Goal: Navigation & Orientation: Go to known website

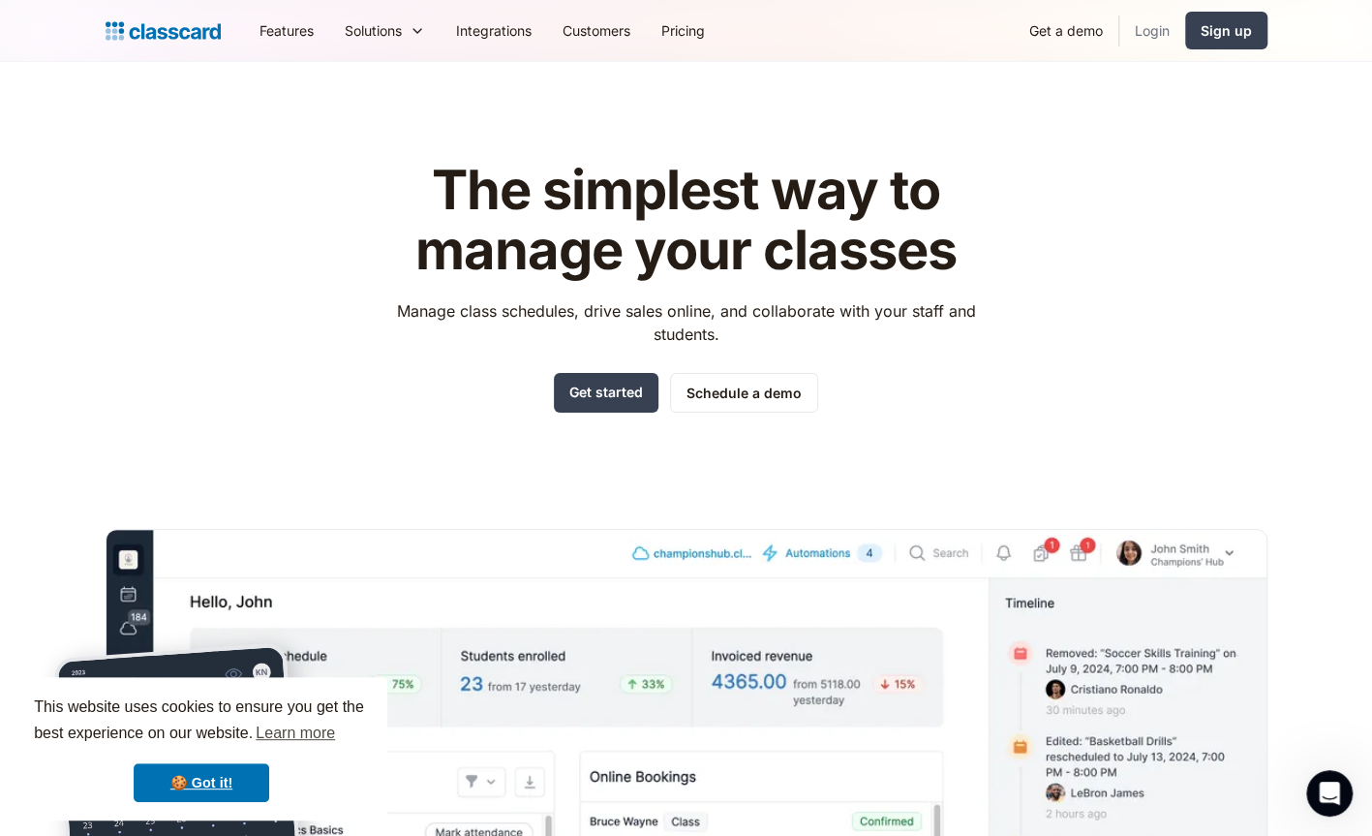
click at [1134, 47] on link "Login" at bounding box center [1152, 31] width 66 height 44
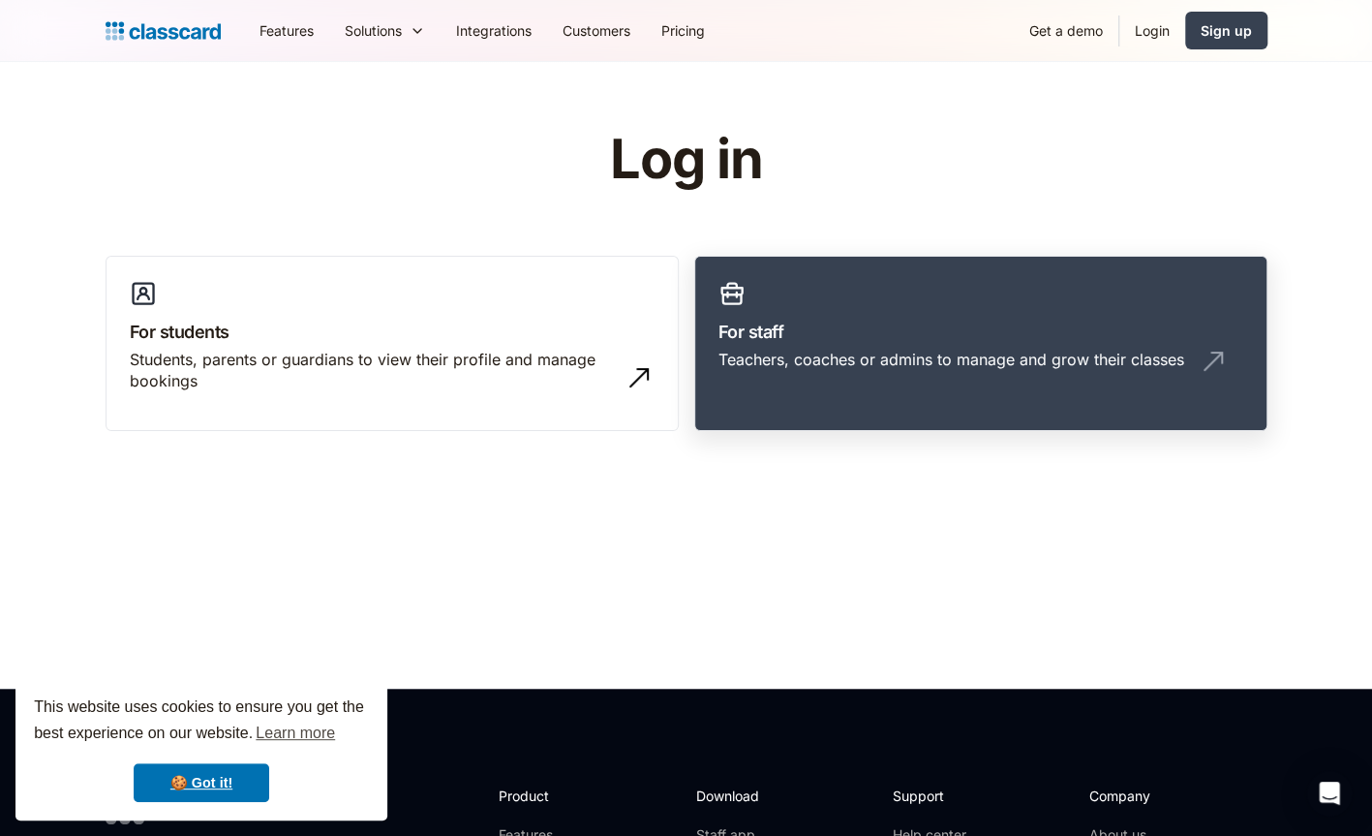
click at [810, 390] on link "For staff Teachers, coaches or admins to manage and grow their classes" at bounding box center [980, 344] width 573 height 176
